Goal: Task Accomplishment & Management: Use online tool/utility

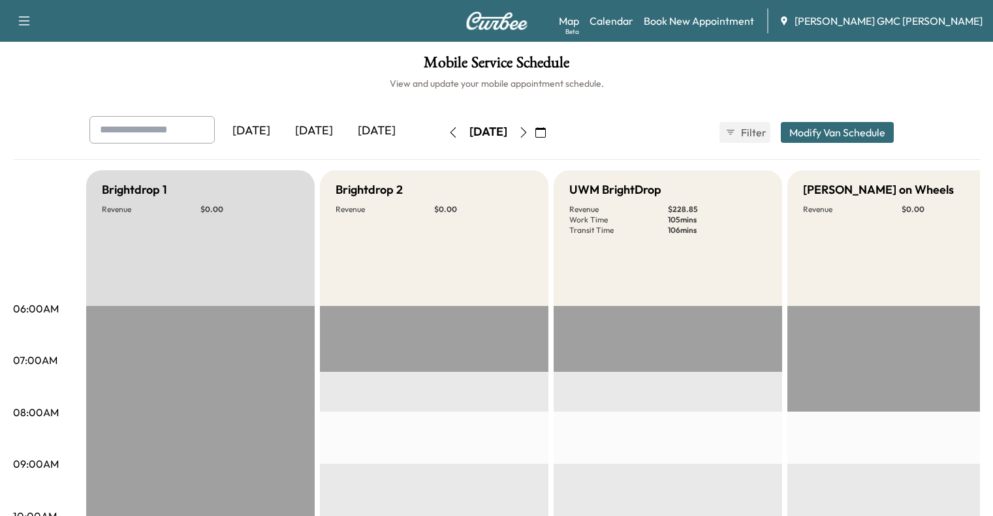
scroll to position [225, 0]
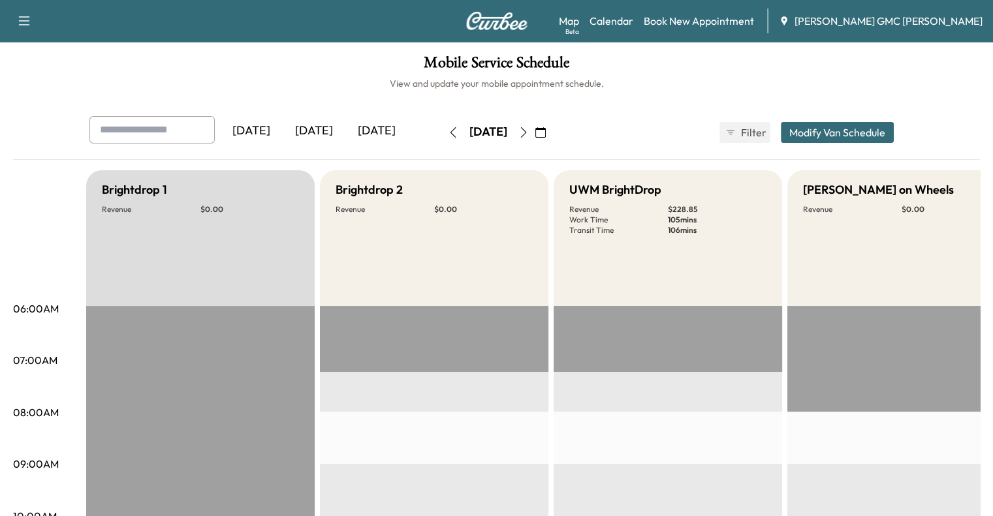
click at [283, 138] on div "[DATE]" at bounding box center [314, 131] width 63 height 30
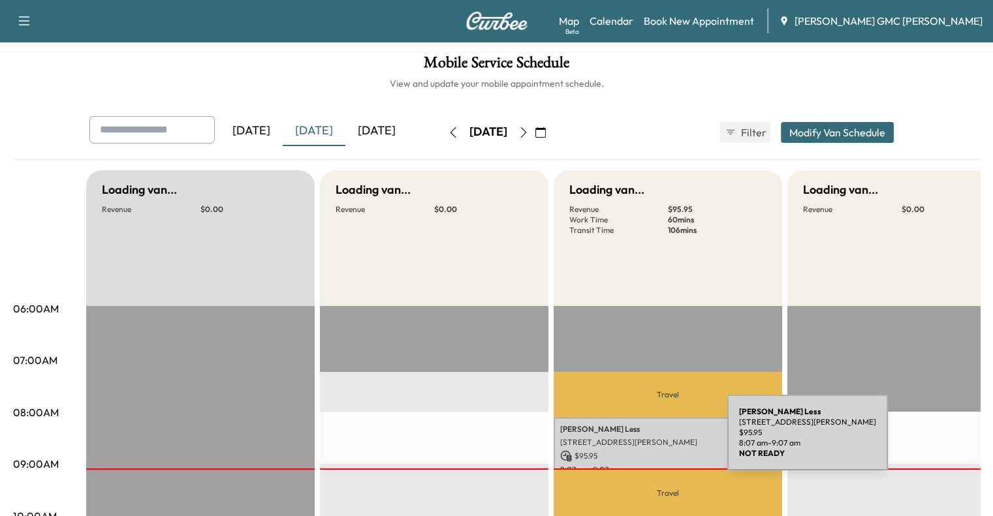
click at [629, 441] on p "[STREET_ADDRESS][PERSON_NAME]" at bounding box center [667, 442] width 215 height 10
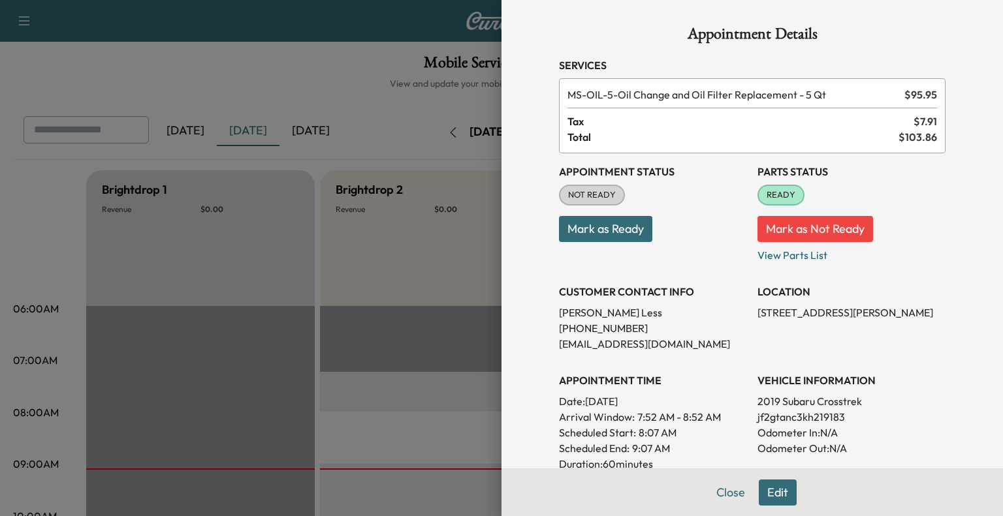
click at [370, 446] on div at bounding box center [501, 258] width 1003 height 516
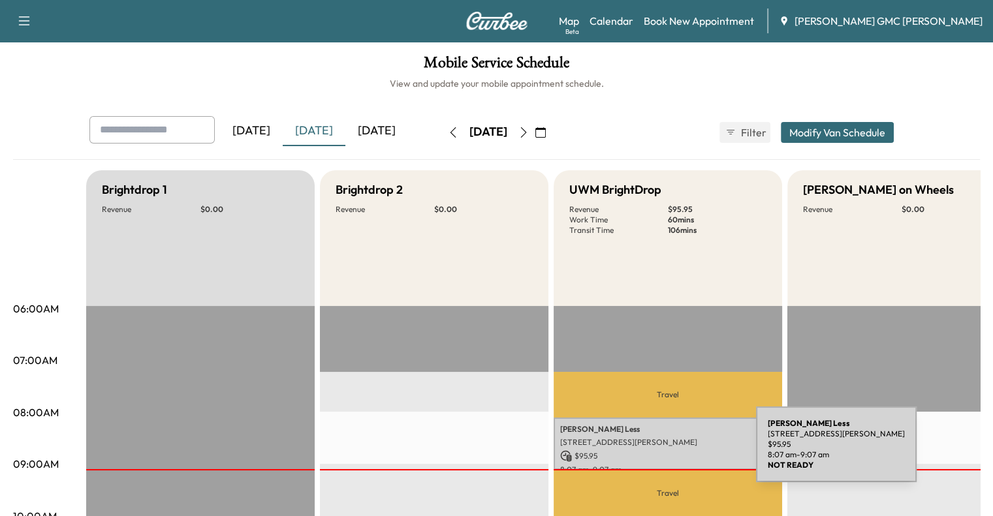
click at [658, 452] on p "$ 95.95" at bounding box center [667, 456] width 215 height 12
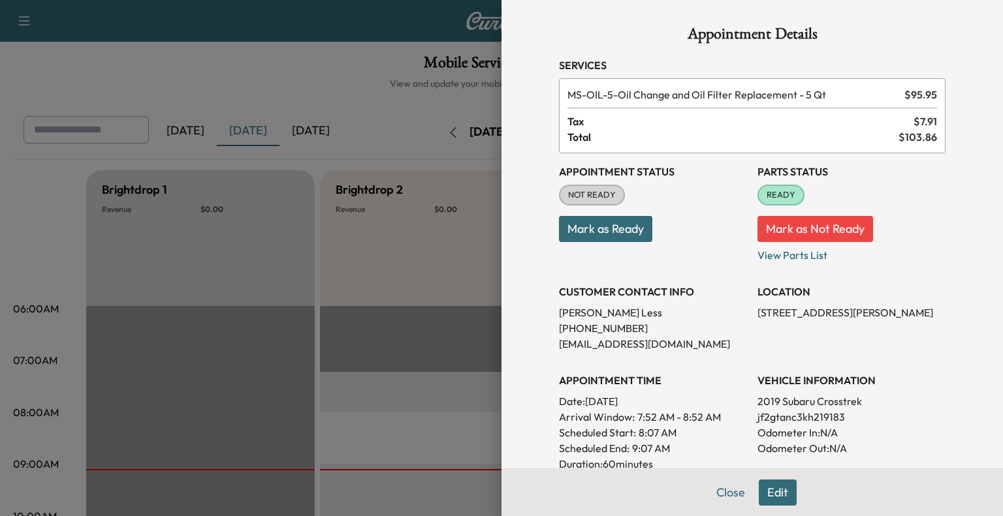
click at [804, 414] on p "jf2gtanc3kh219183" at bounding box center [851, 417] width 188 height 16
copy p "jf2gtanc3kh219183"
